Goal: Information Seeking & Learning: Learn about a topic

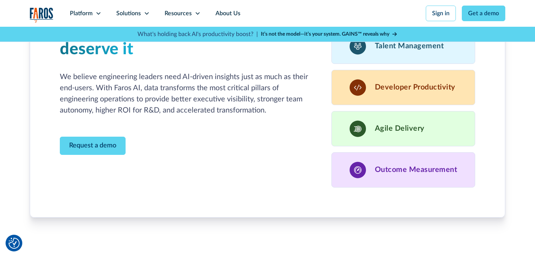
scroll to position [2569, 0]
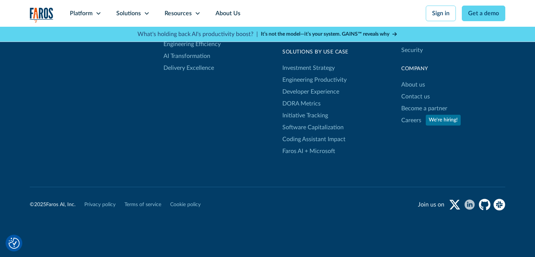
click at [475, 199] on icon "linkedin" at bounding box center [470, 205] width 12 height 12
click at [124, 16] on div "Solutions" at bounding box center [128, 13] width 25 height 9
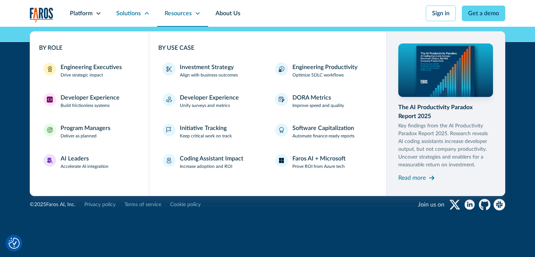
click at [181, 14] on div "Resources" at bounding box center [178, 13] width 27 height 9
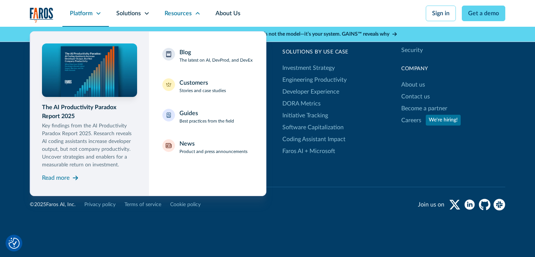
click at [103, 17] on div "Platform" at bounding box center [85, 13] width 46 height 27
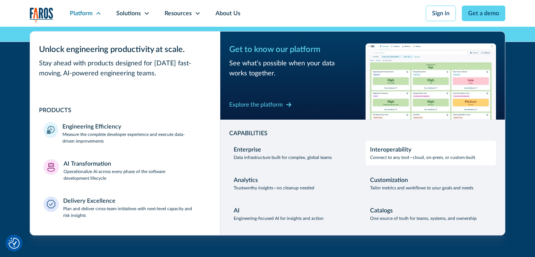
click at [447, 149] on div "Interoperability Connect to any tool—cloud, on-prem, or custom-built" at bounding box center [422, 153] width 105 height 16
